Goal: Information Seeking & Learning: Understand process/instructions

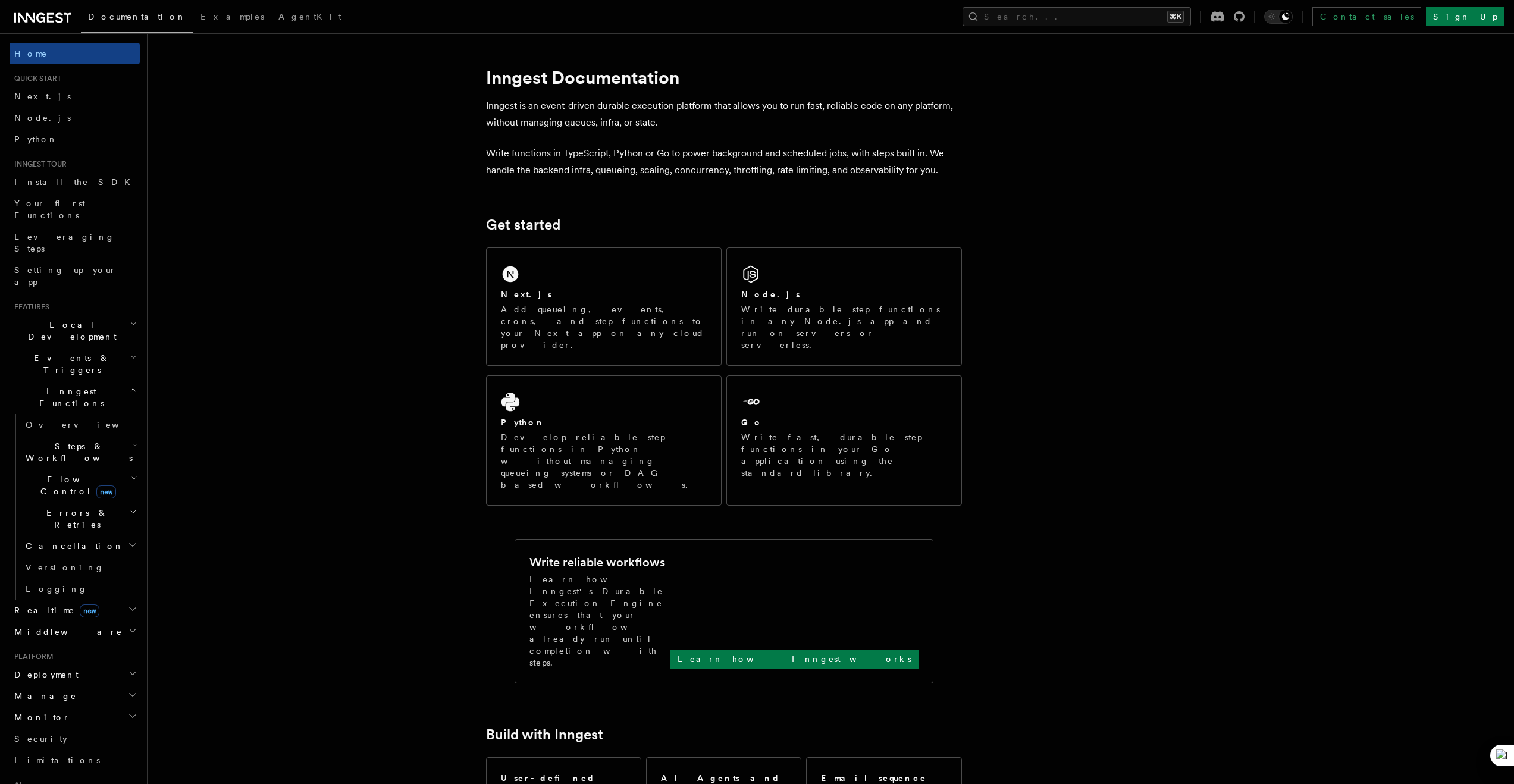
click at [79, 441] on span "Steps & Workflows" at bounding box center [77, 452] width 112 height 24
click at [76, 469] on link "Overview" at bounding box center [86, 480] width 107 height 22
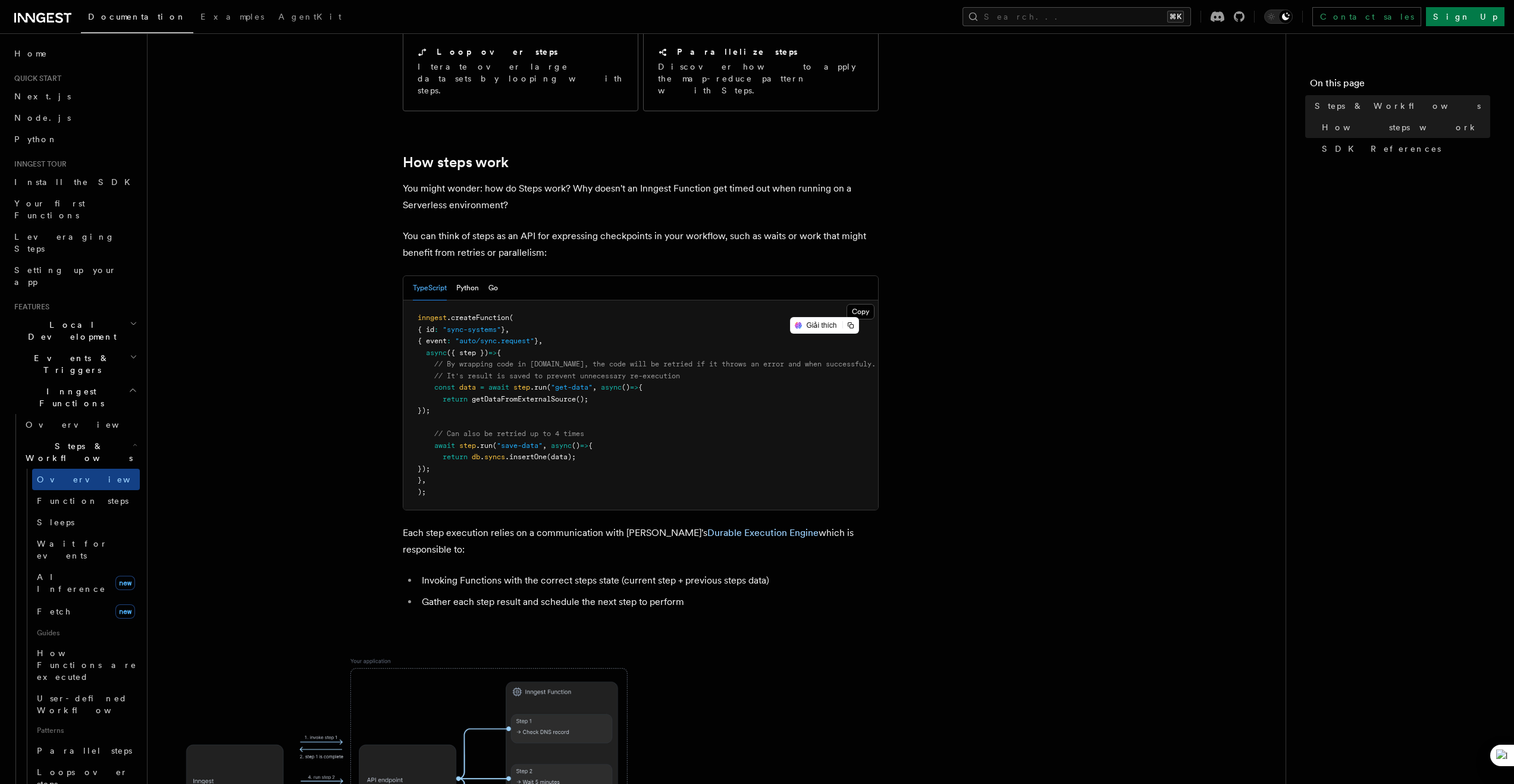
scroll to position [379, 0]
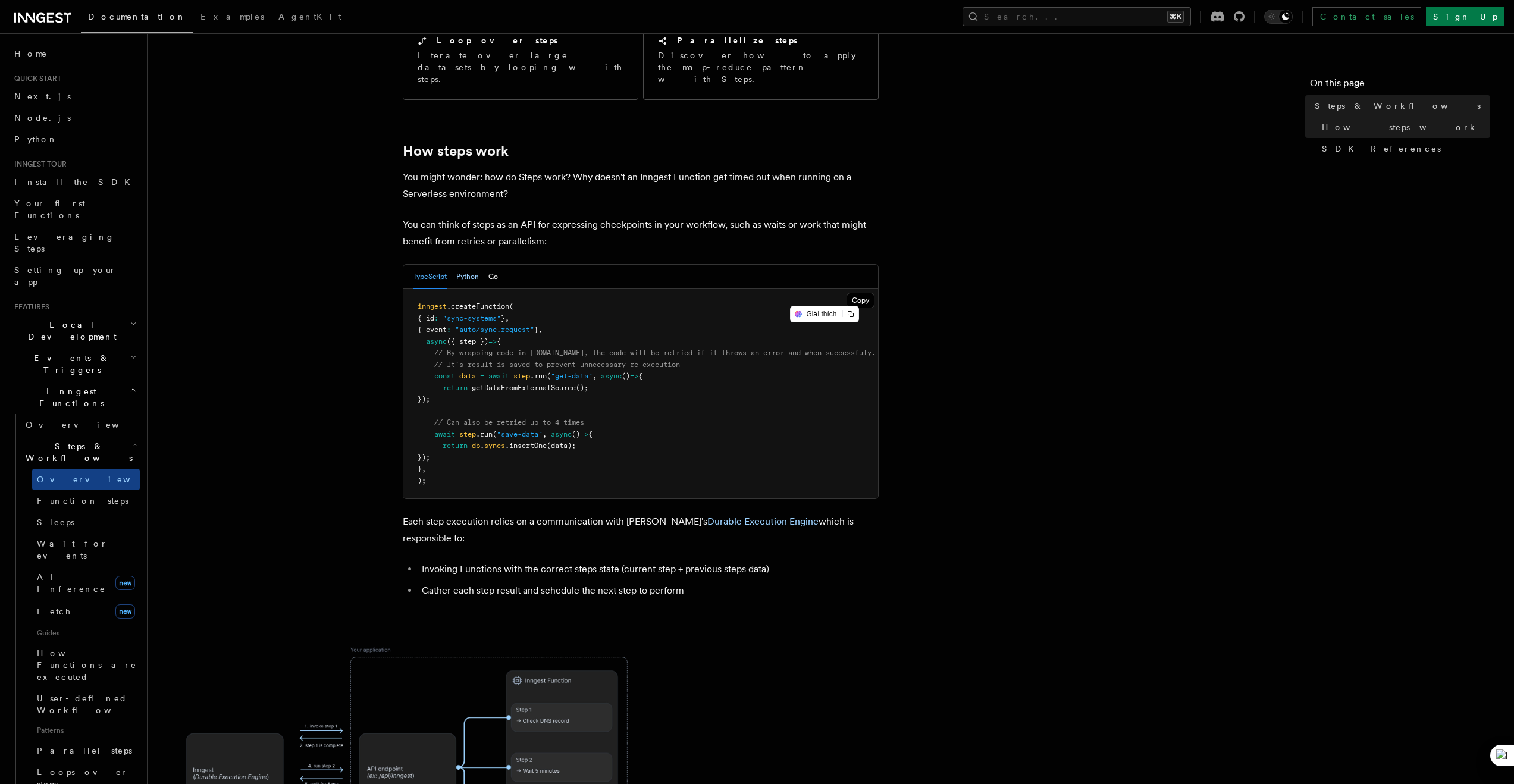
click at [472, 265] on button "Python" at bounding box center [467, 276] width 23 height 25
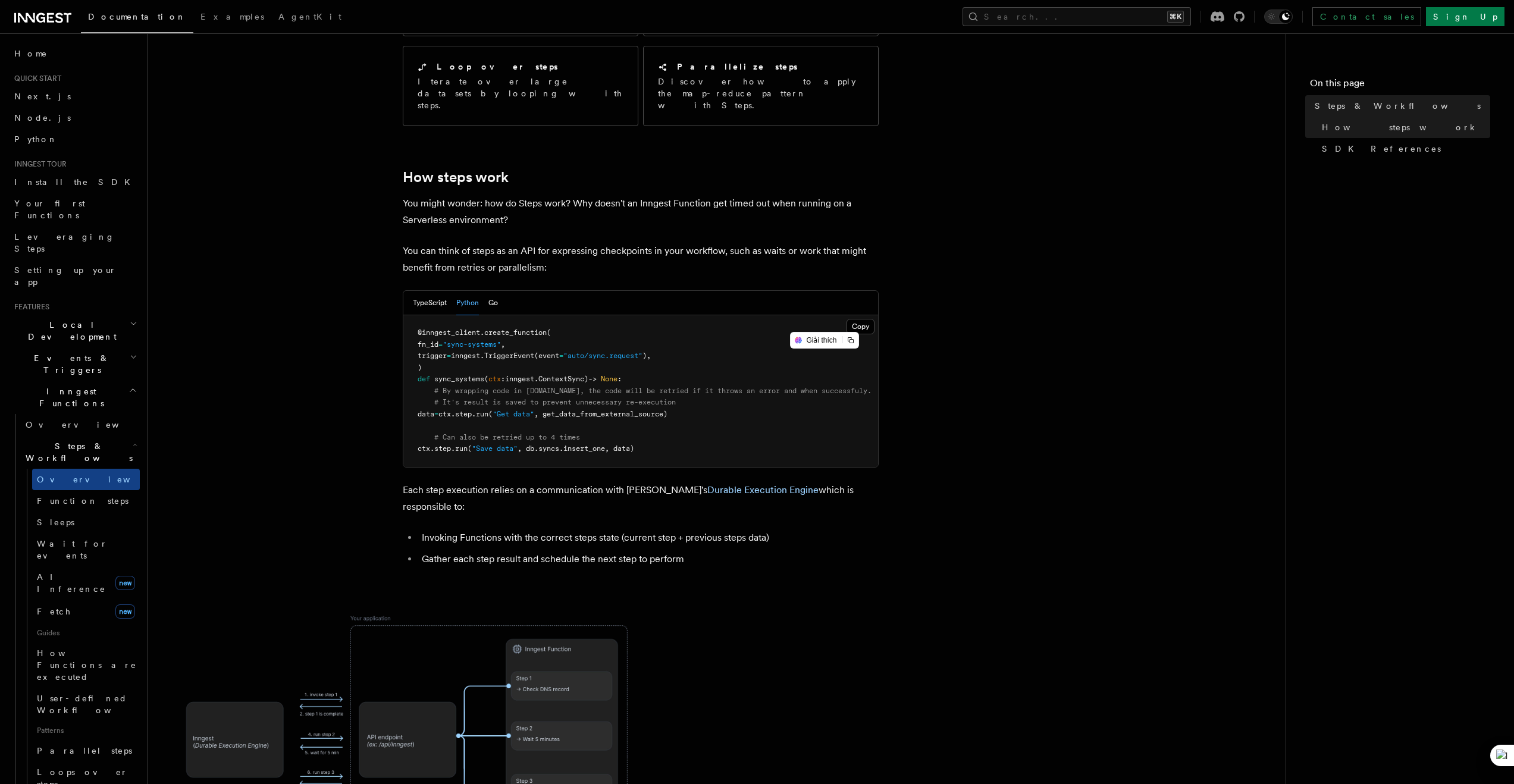
scroll to position [352, 0]
click at [58, 185] on span "Install the SDK" at bounding box center [76, 182] width 123 height 10
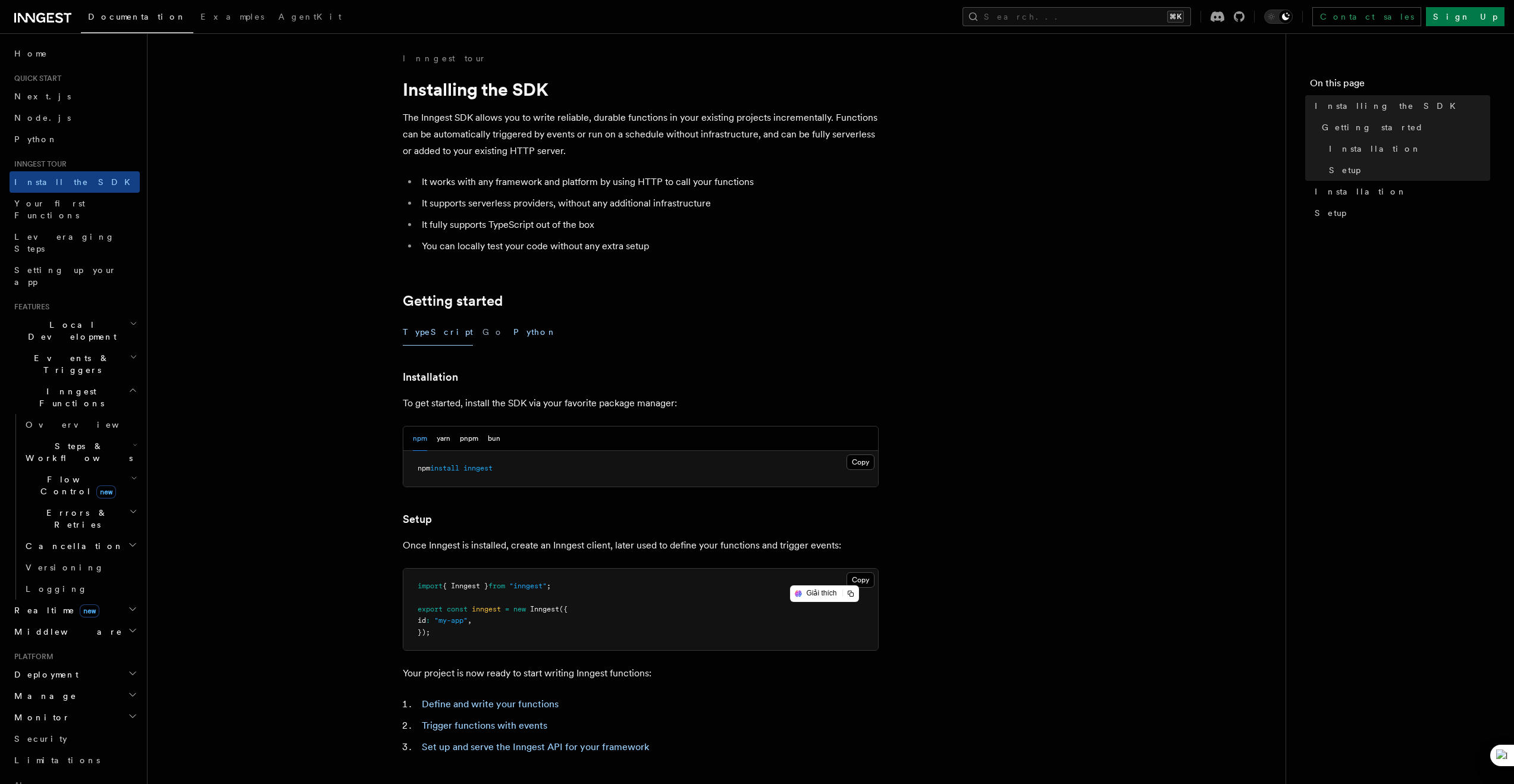
click at [514, 337] on button "Python" at bounding box center [535, 332] width 43 height 27
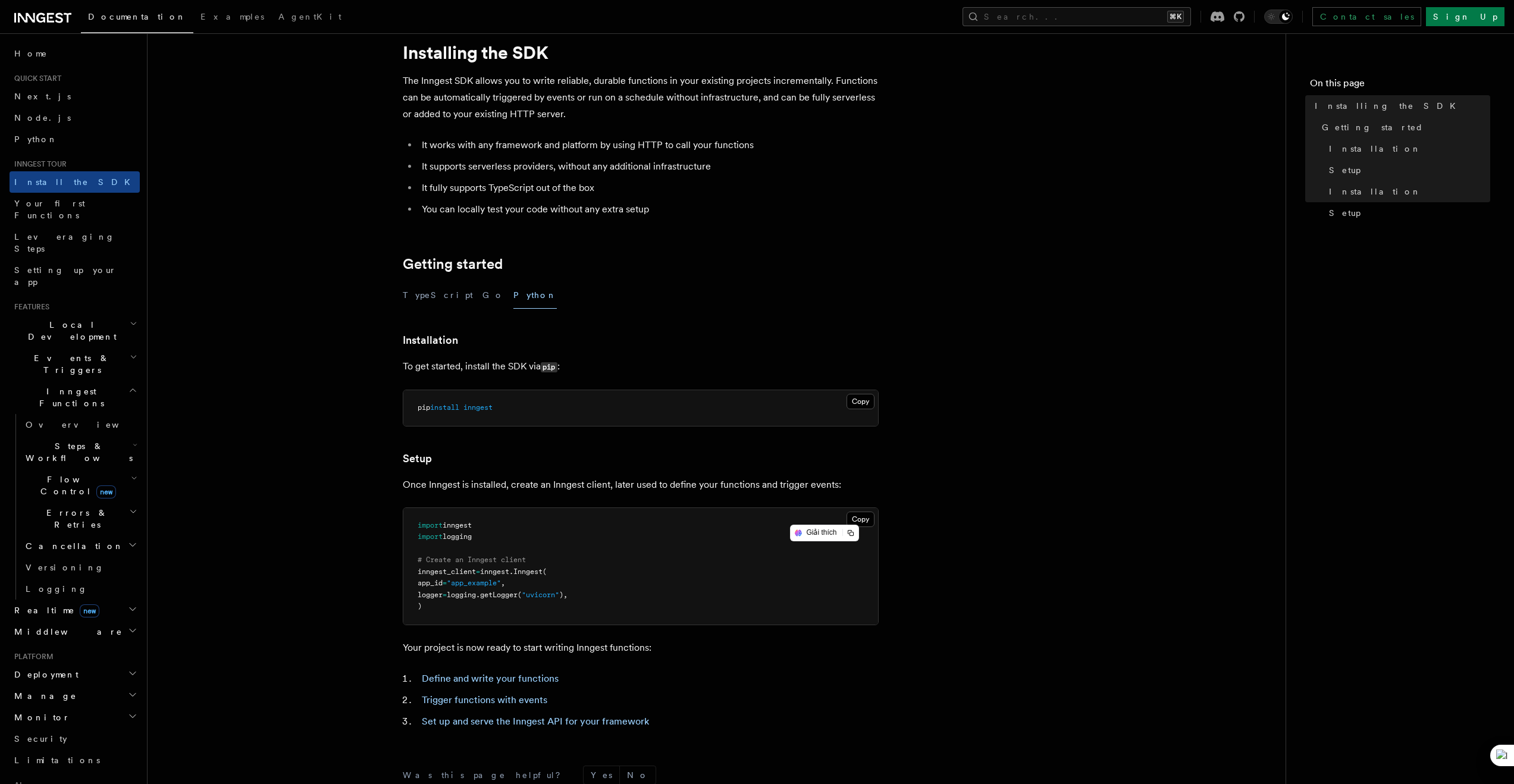
scroll to position [215, 0]
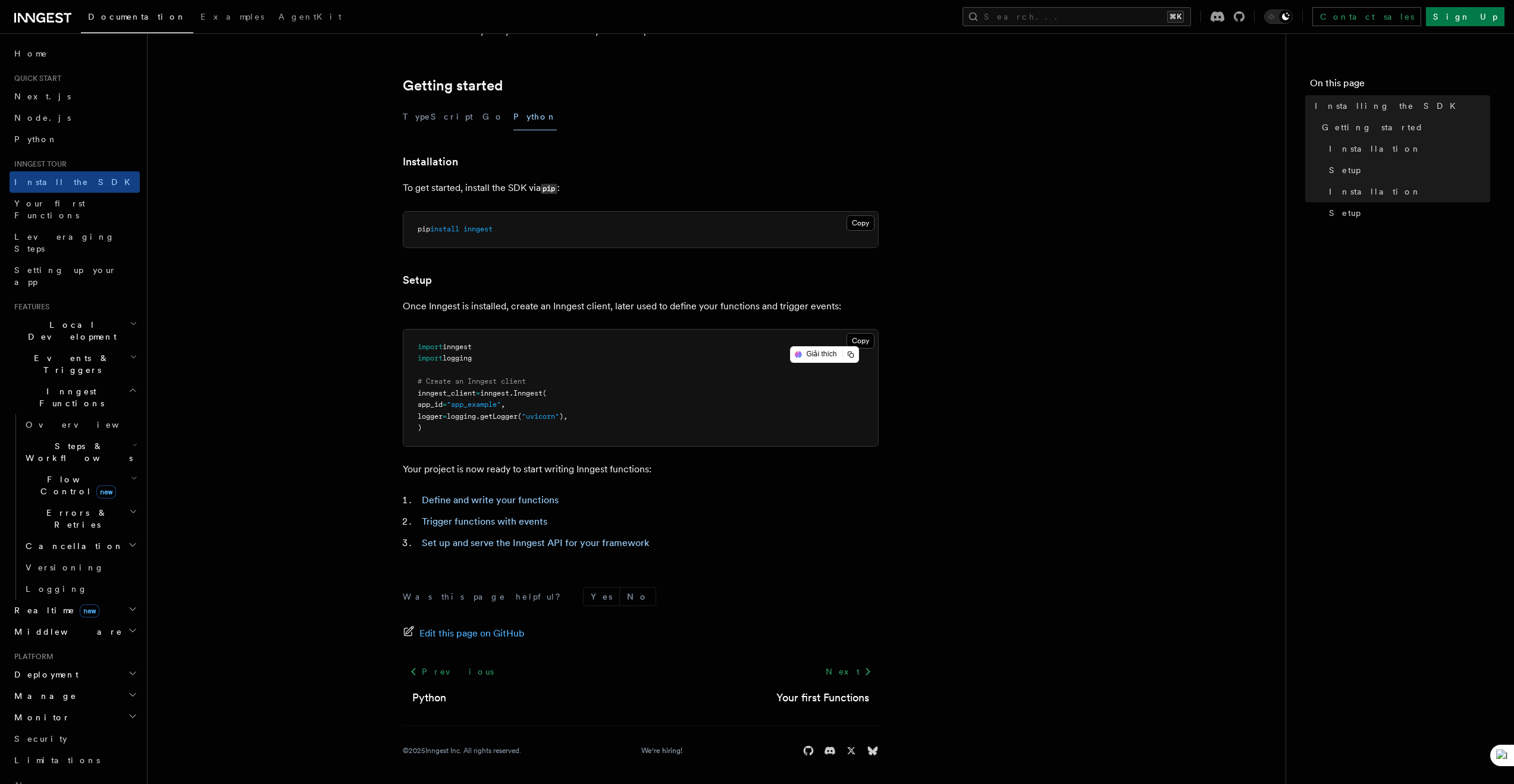
click at [459, 230] on span "install" at bounding box center [445, 229] width 30 height 8
click at [501, 234] on pre "pip install inngest" at bounding box center [640, 229] width 475 height 35
click at [36, 420] on span "Overview" at bounding box center [87, 425] width 123 height 10
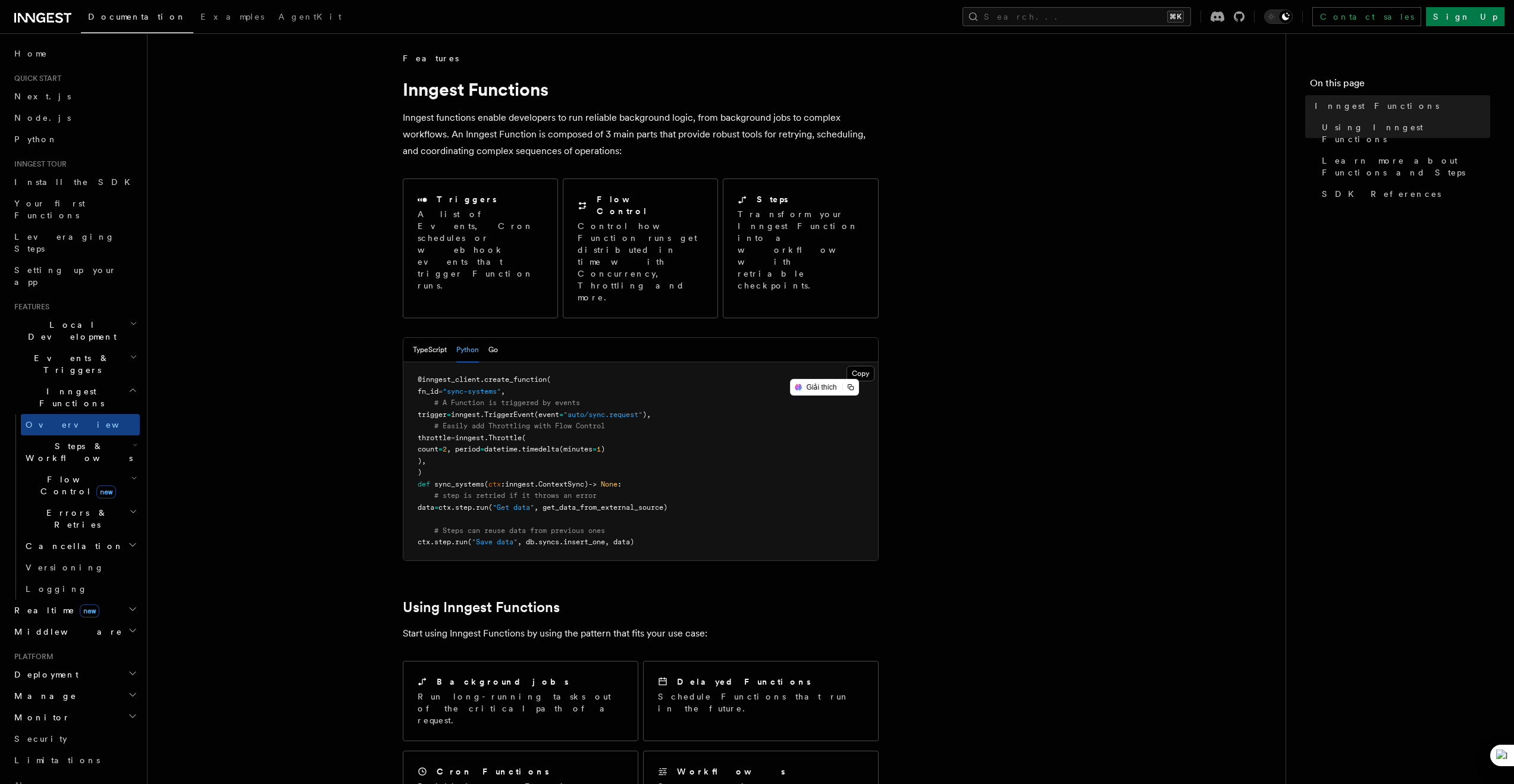
click at [686, 476] on pre "@inngest_client . create_function ( fn_id = "sync-systems" , # A Function is tr…" at bounding box center [640, 460] width 475 height 198
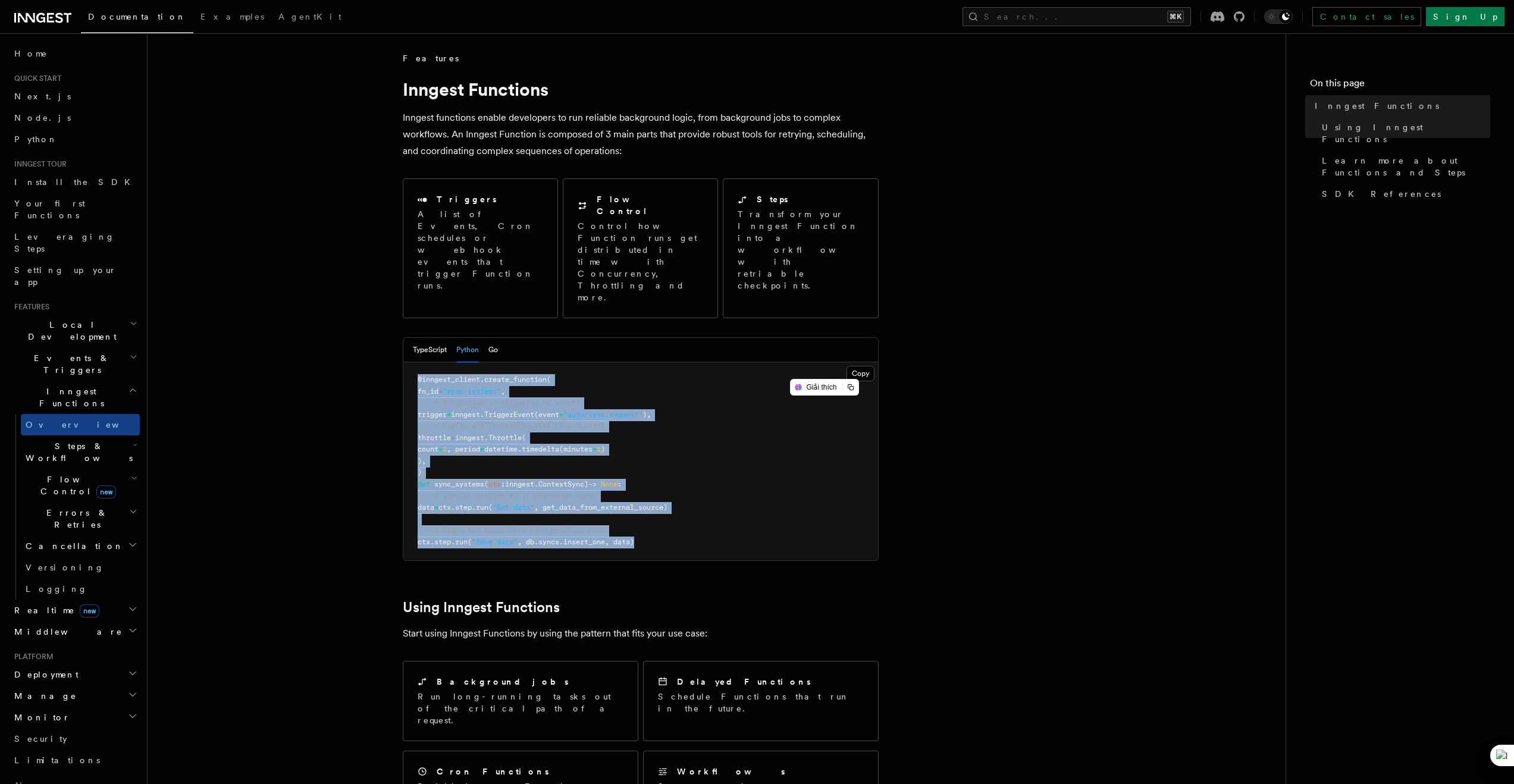
drag, startPoint x: 713, startPoint y: 490, endPoint x: 418, endPoint y: 319, distance: 341.0
click at [418, 362] on pre "@inngest_client . create_function ( fn_id = "sync-systems" , # A Function is tr…" at bounding box center [640, 460] width 475 height 198
copy code "@inngest_client . create_function ( fn_id = "sync-systems" , # A Function is tr…"
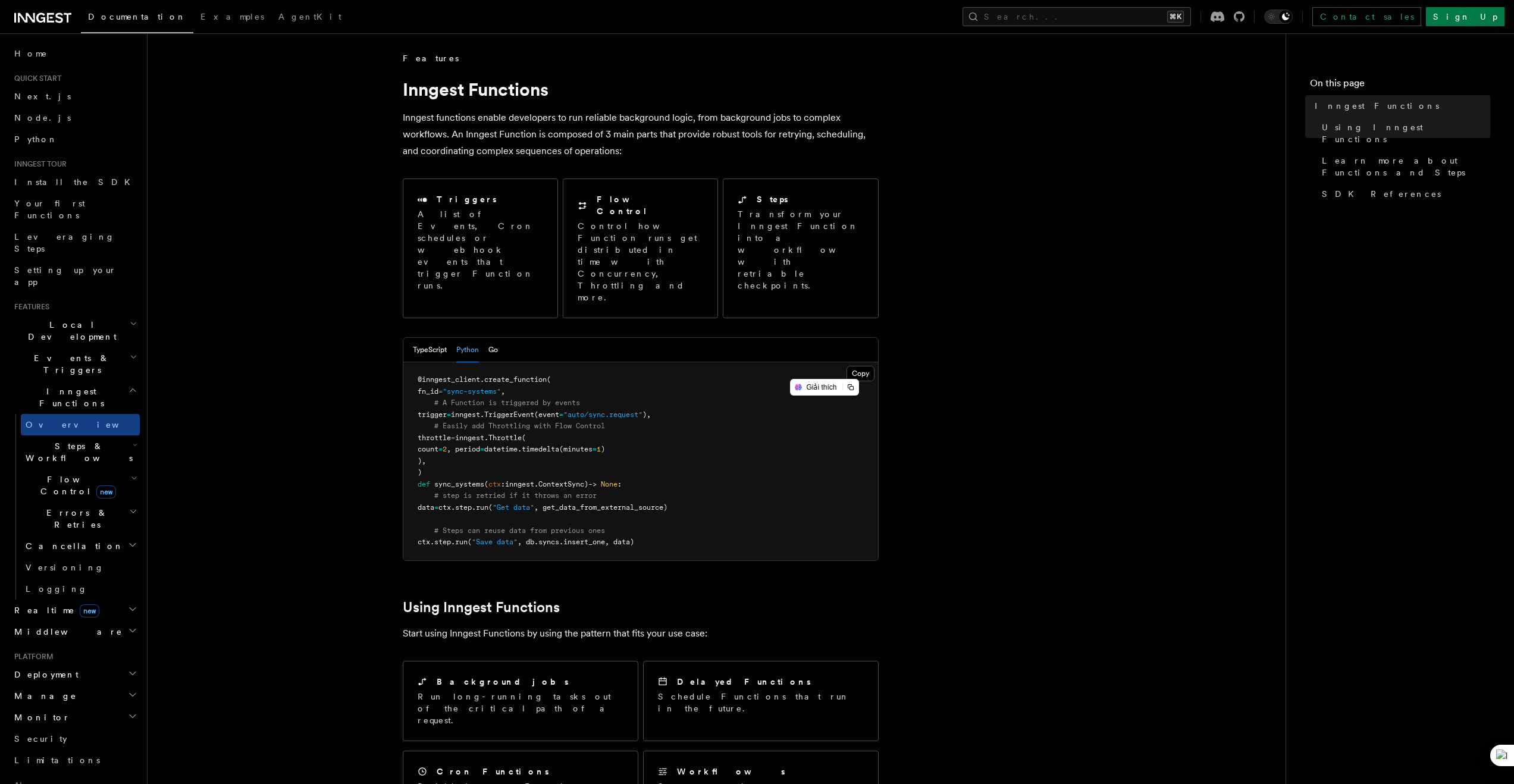
click at [679, 428] on pre "@inngest_client . create_function ( fn_id = "sync-systems" , # A Function is tr…" at bounding box center [640, 460] width 475 height 198
click at [83, 441] on span "Steps & Workflows" at bounding box center [77, 452] width 112 height 24
click at [89, 469] on link "Overview" at bounding box center [86, 480] width 107 height 22
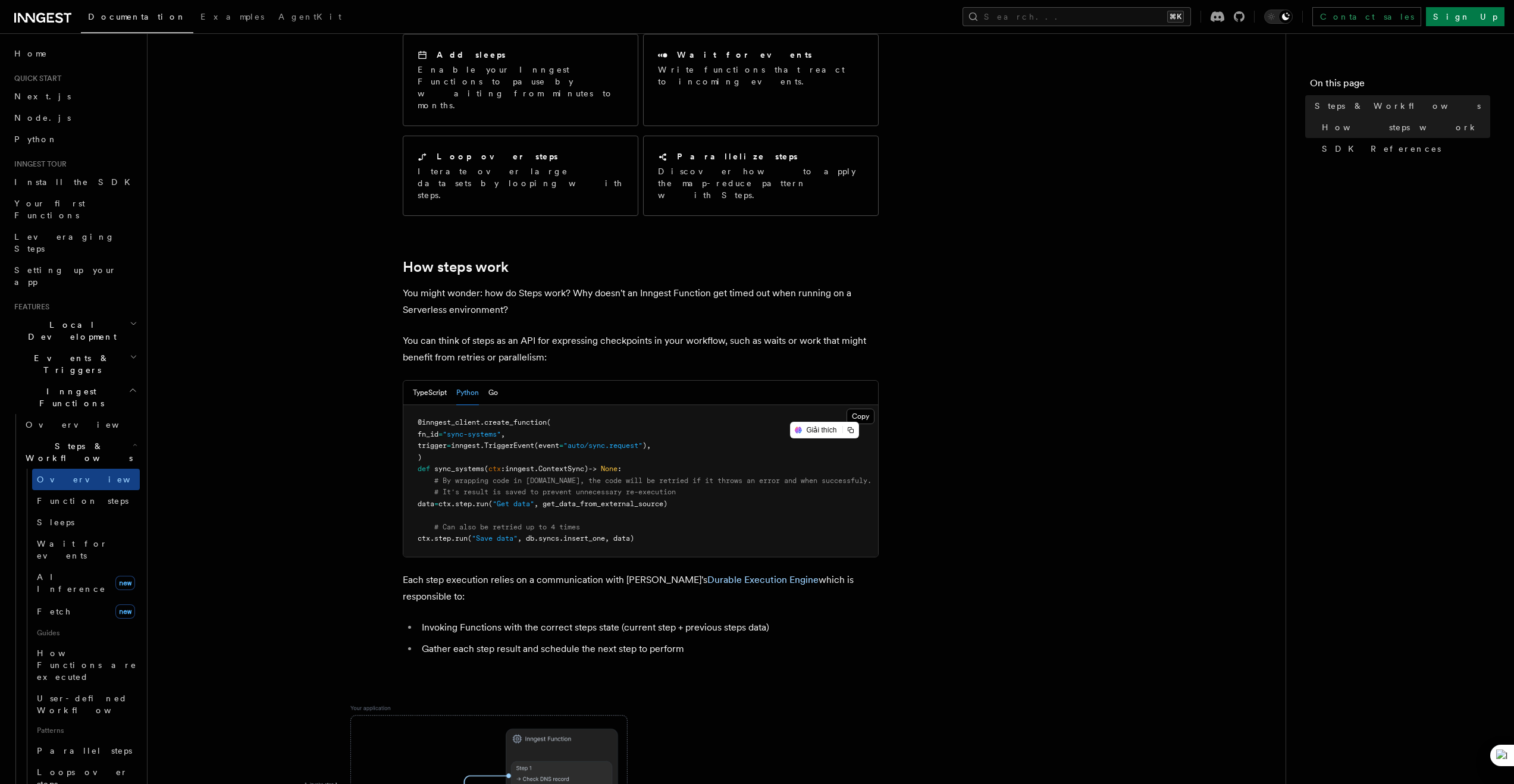
scroll to position [267, 0]
click at [87, 496] on span "Function steps" at bounding box center [82, 501] width 91 height 10
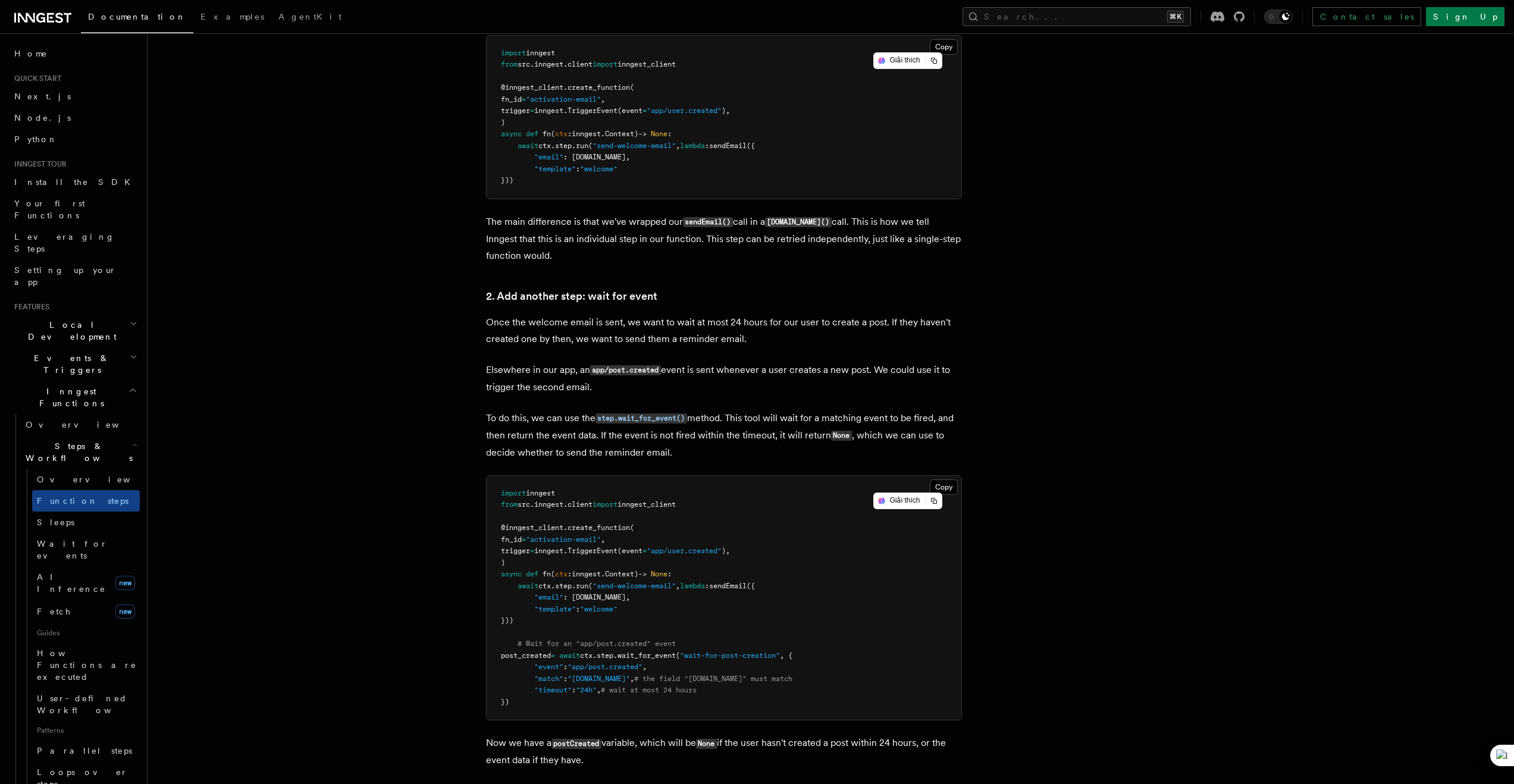
scroll to position [1055, 0]
